Goal: Find specific page/section: Find specific page/section

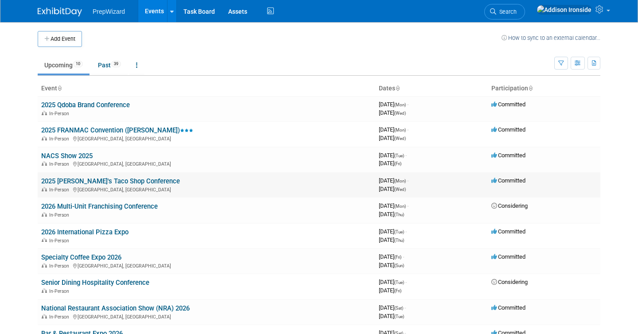
click at [131, 180] on link "2025 [PERSON_NAME]'s Taco Shop Conference" at bounding box center [110, 181] width 139 height 8
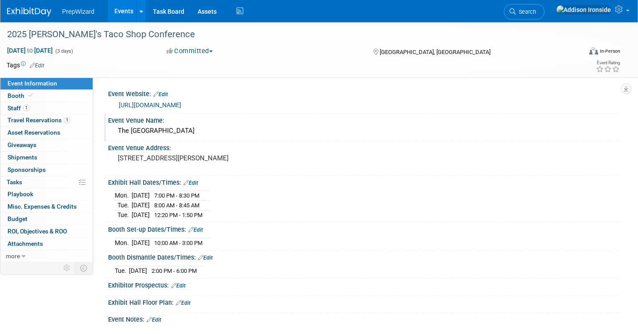
drag, startPoint x: 241, startPoint y: 139, endPoint x: 112, endPoint y: 128, distance: 129.4
click at [112, 128] on div "Event Venue Name: The [GEOGRAPHIC_DATA]" at bounding box center [362, 128] width 516 height 28
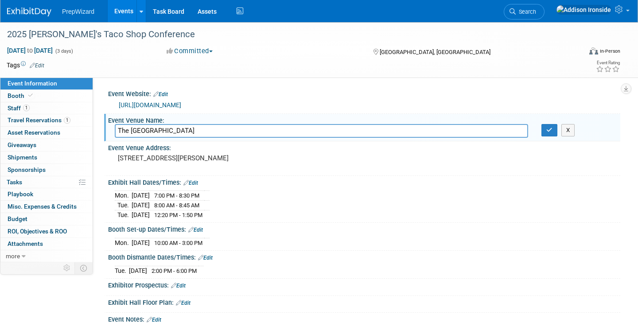
drag, startPoint x: 250, startPoint y: 133, endPoint x: 116, endPoint y: 125, distance: 134.5
click at [116, 125] on input "The [GEOGRAPHIC_DATA]" at bounding box center [321, 131] width 413 height 14
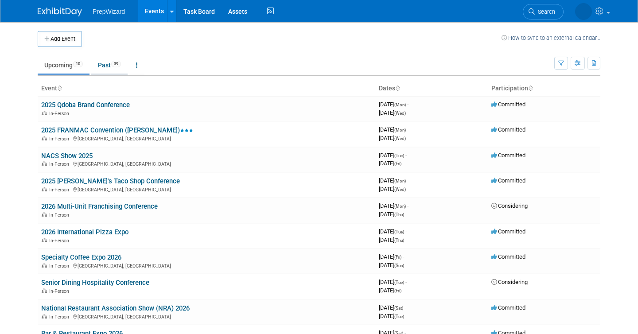
click at [109, 67] on link "Past 39" at bounding box center [109, 65] width 36 height 17
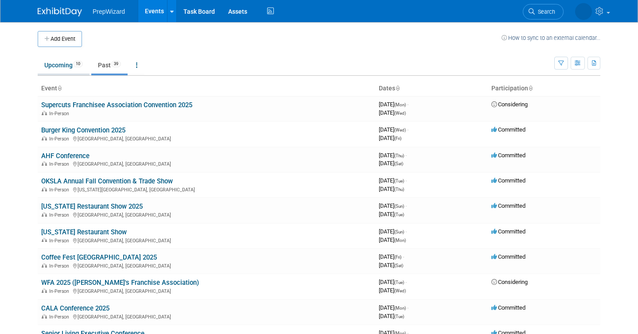
click at [43, 72] on link "Upcoming 10" at bounding box center [64, 65] width 52 height 17
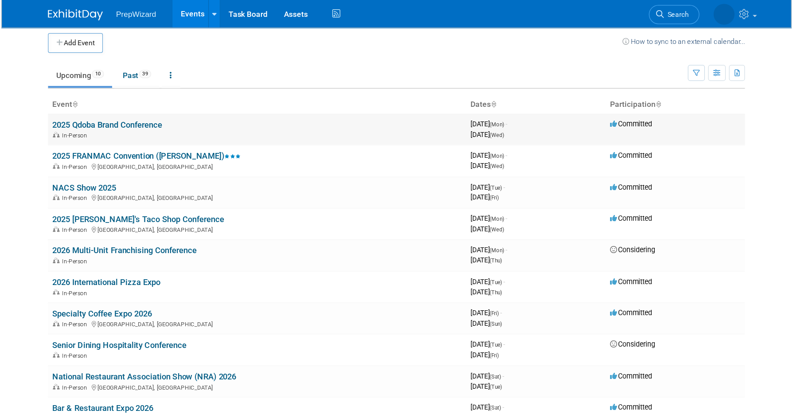
scroll to position [7, 0]
